Goal: Task Accomplishment & Management: Manage account settings

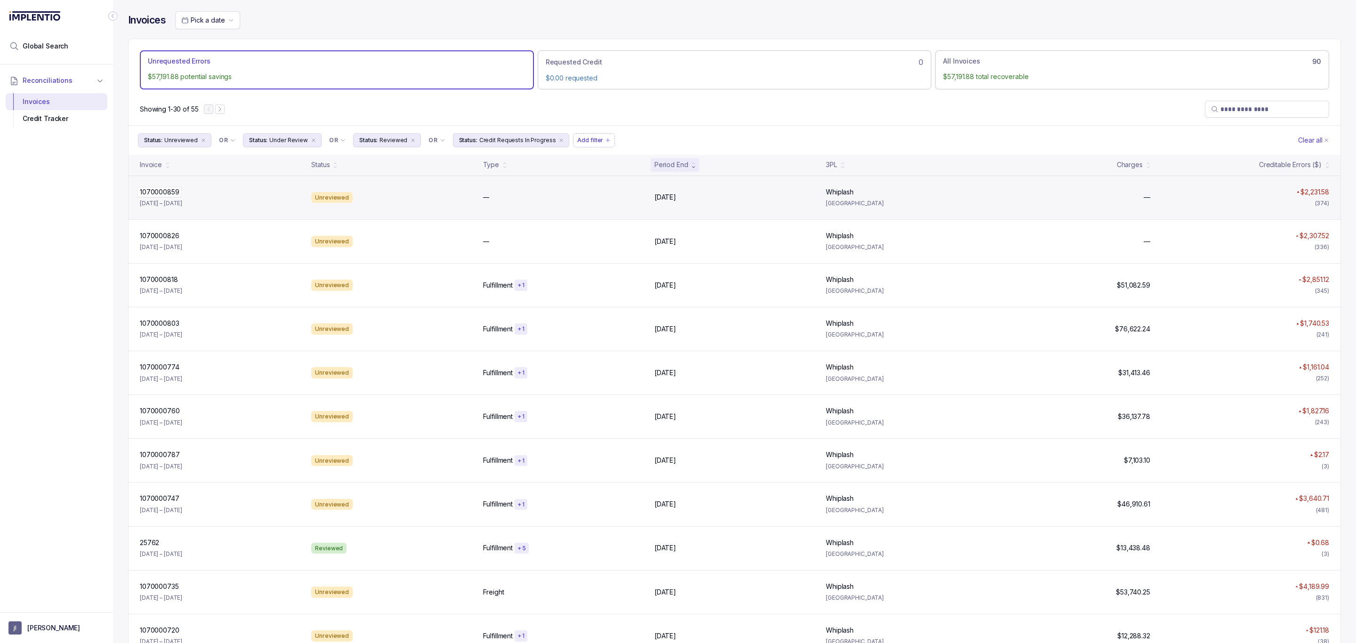
click at [161, 193] on p "1070000859" at bounding box center [159, 192] width 44 height 10
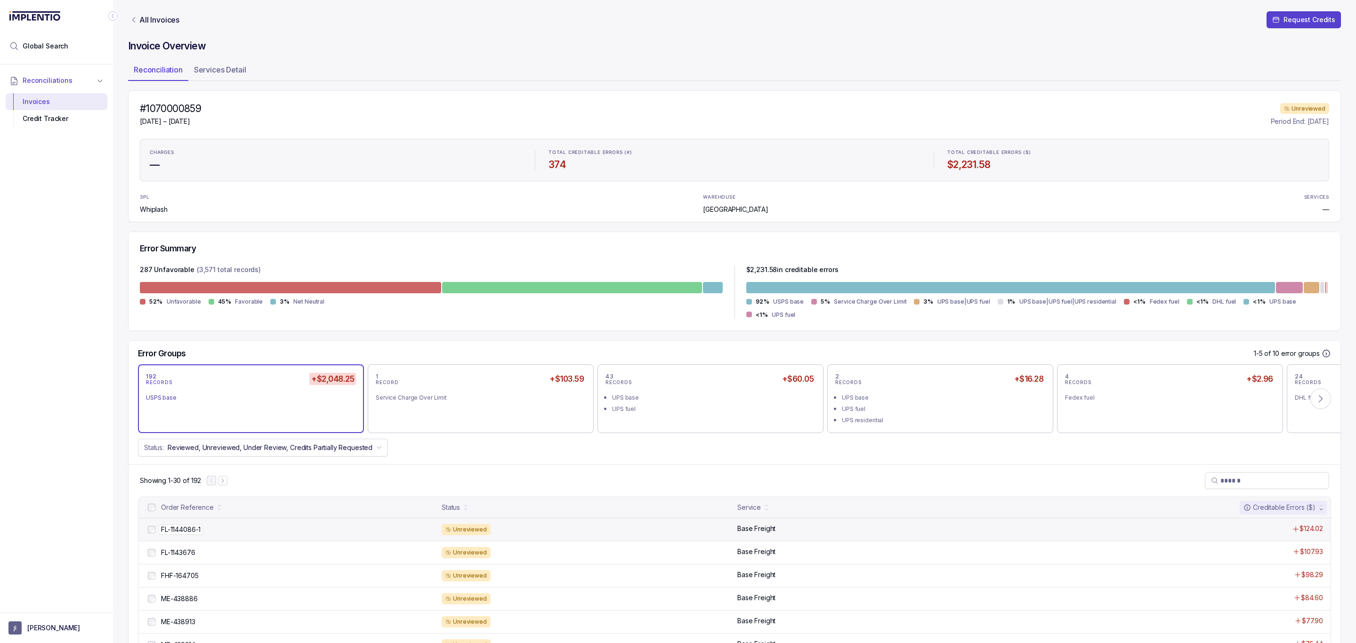
click at [180, 530] on p "FL-1144086-1" at bounding box center [181, 529] width 44 height 10
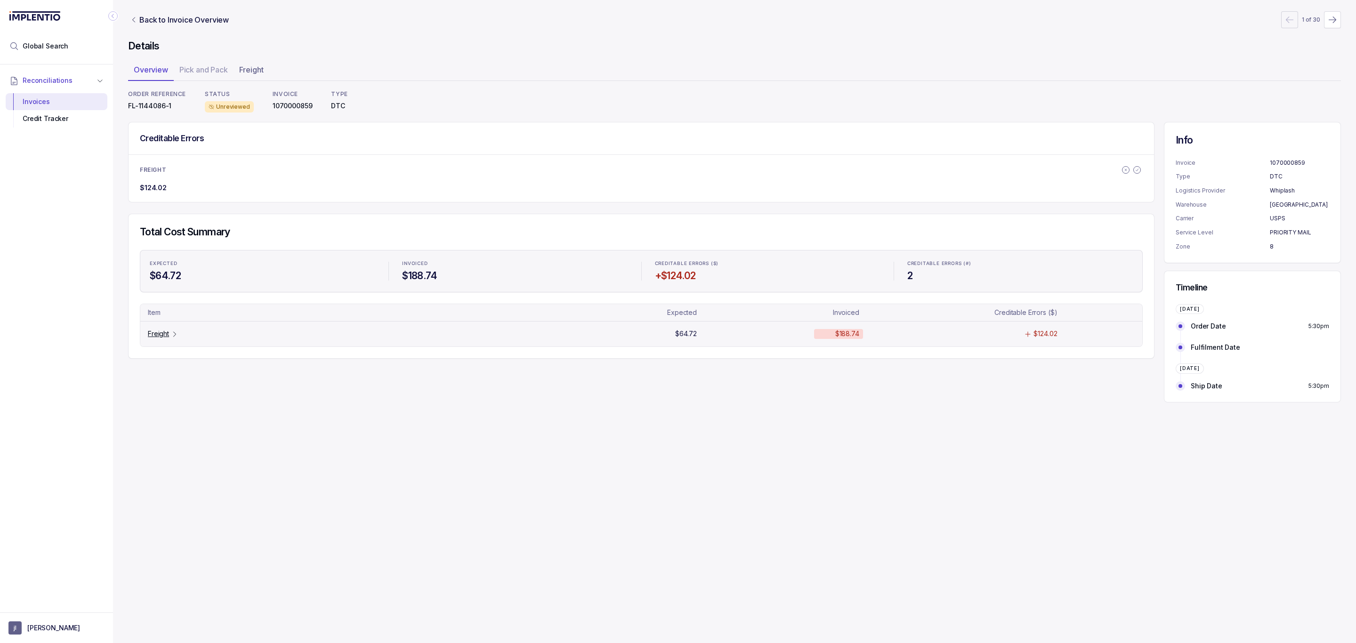
click at [152, 335] on p "Freight" at bounding box center [158, 333] width 21 height 9
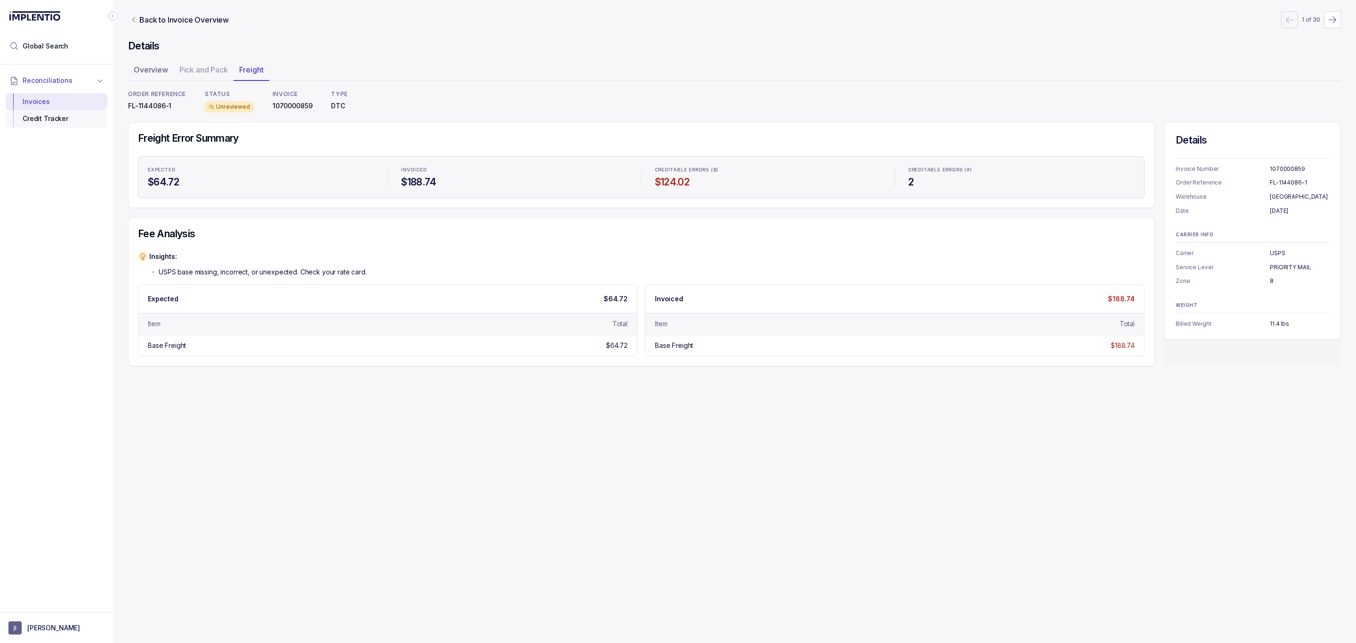
click at [64, 118] on div "Credit Tracker" at bounding box center [56, 118] width 87 height 17
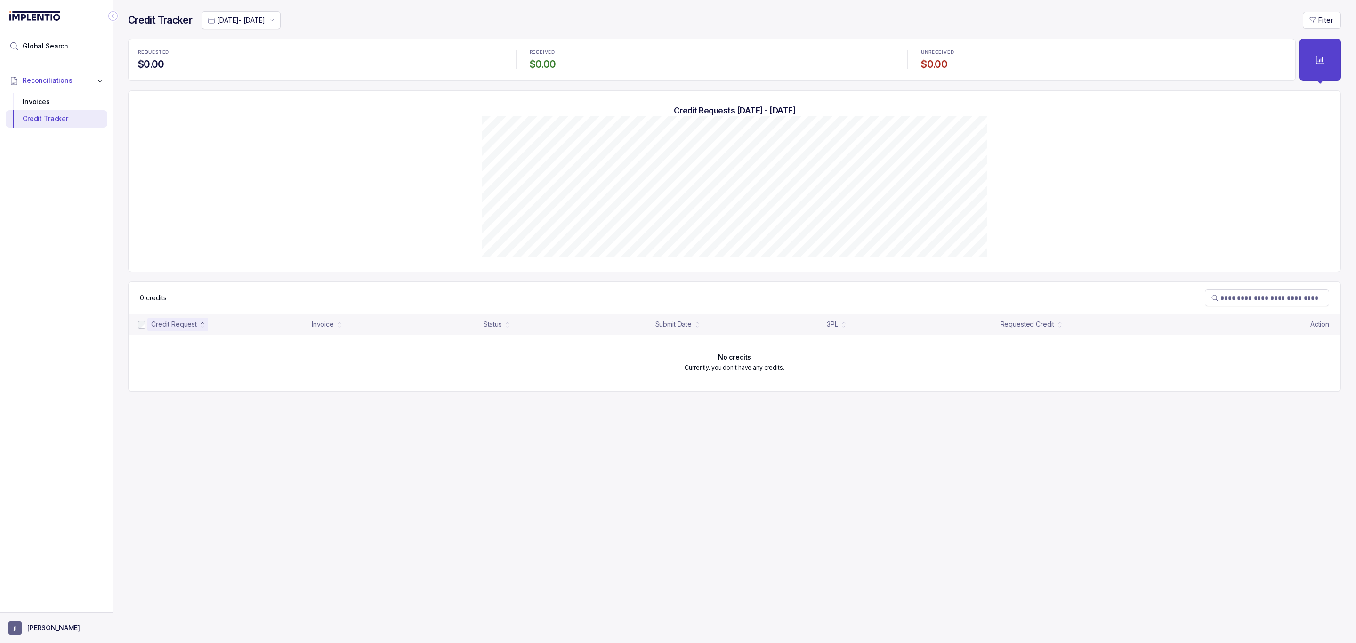
click at [52, 620] on aside "[PERSON_NAME]" at bounding box center [56, 627] width 113 height 31
click at [45, 625] on p "[PERSON_NAME]" at bounding box center [53, 627] width 53 height 9
click at [44, 606] on p "Logout" at bounding box center [62, 606] width 78 height 9
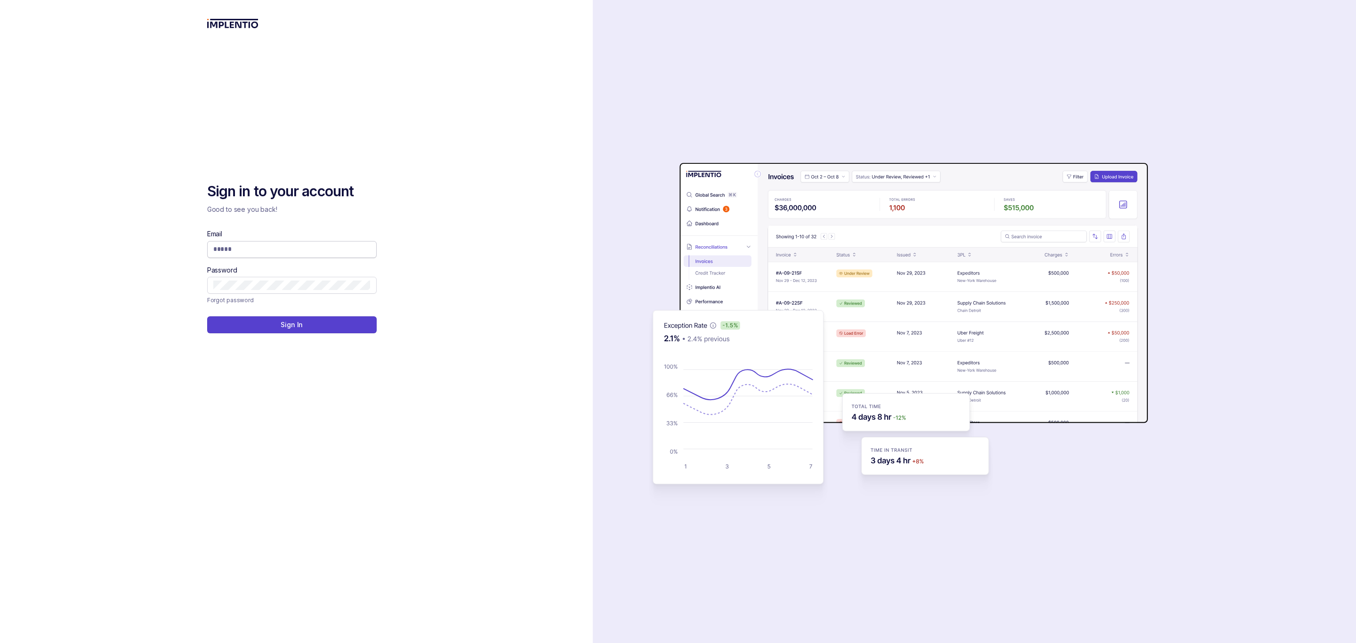
click at [226, 253] on input "Email" at bounding box center [291, 248] width 157 height 9
type input "**********"
